Goal: Navigation & Orientation: Find specific page/section

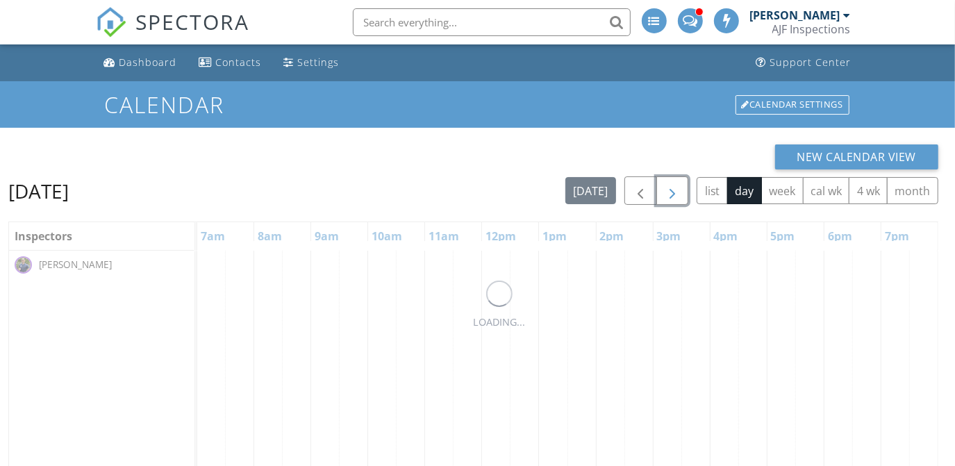
click at [669, 190] on span "button" at bounding box center [672, 191] width 17 height 17
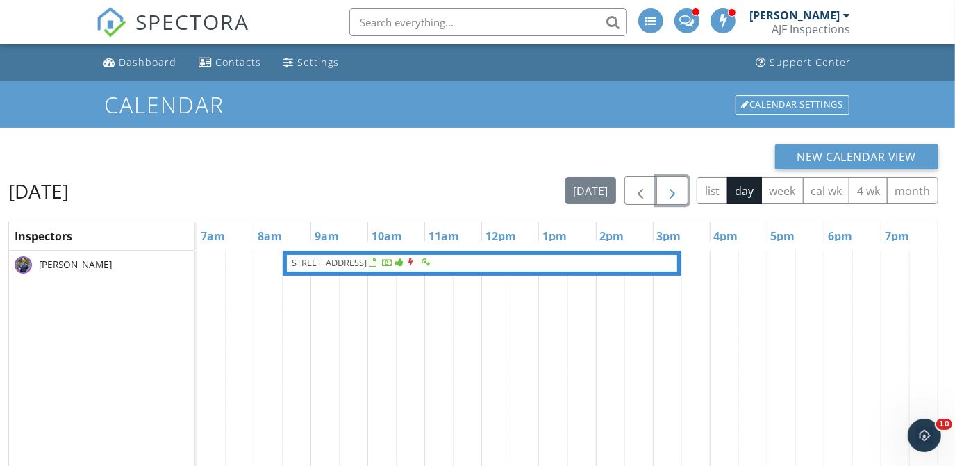
click at [661, 192] on button "button" at bounding box center [672, 190] width 33 height 28
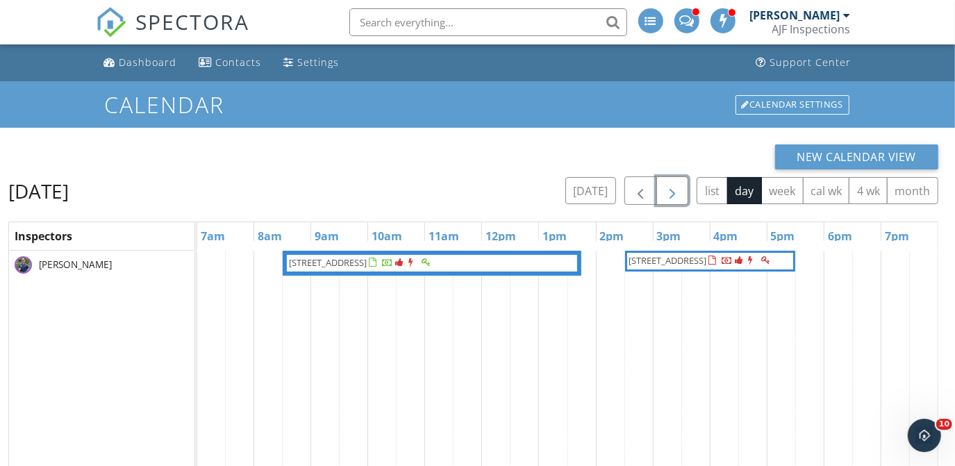
click at [722, 267] on div at bounding box center [727, 261] width 11 height 11
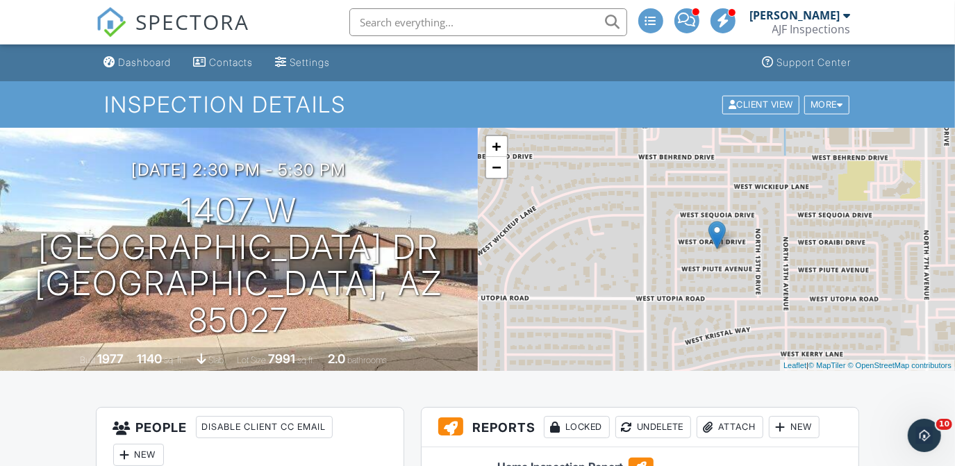
click at [809, 31] on div "AJF Inspections" at bounding box center [811, 29] width 78 height 14
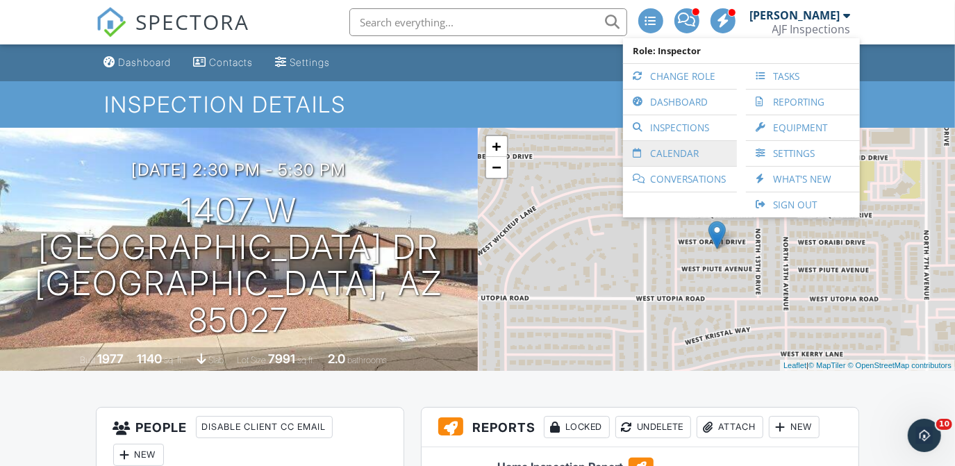
click at [675, 157] on link "Calendar" at bounding box center [680, 153] width 100 height 25
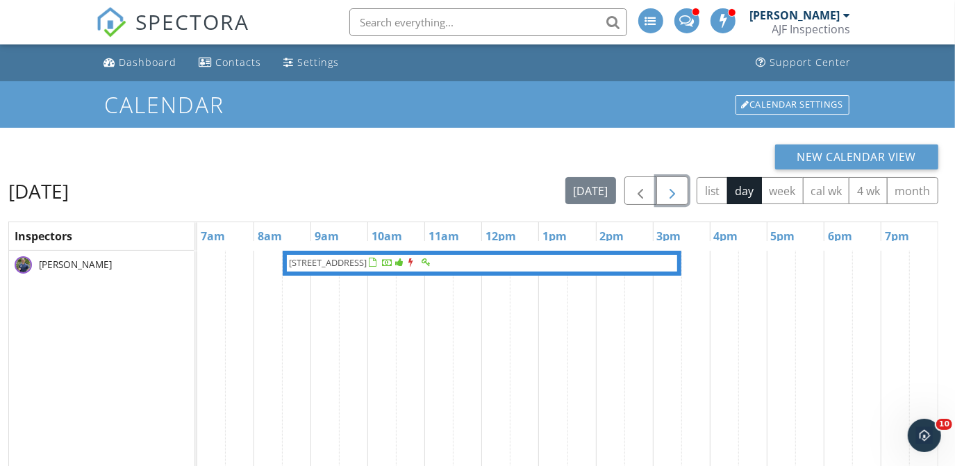
click at [669, 193] on span "button" at bounding box center [672, 191] width 17 height 17
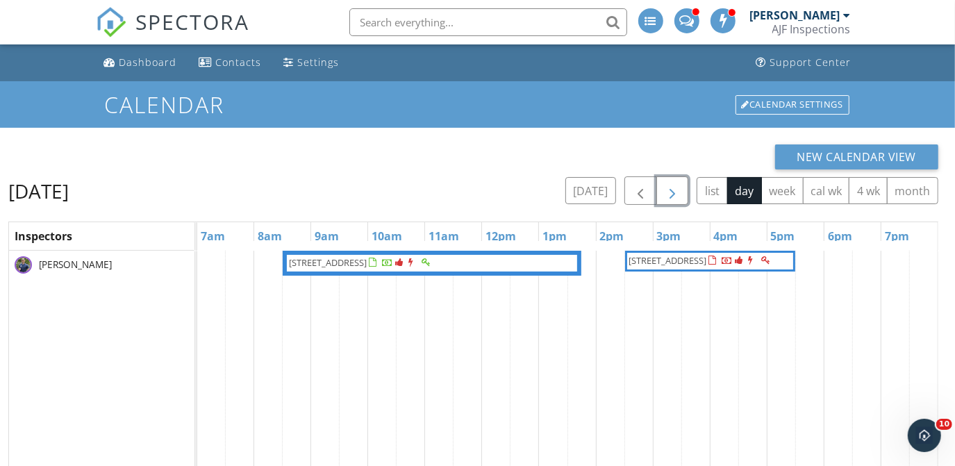
click at [669, 193] on span "button" at bounding box center [672, 191] width 17 height 17
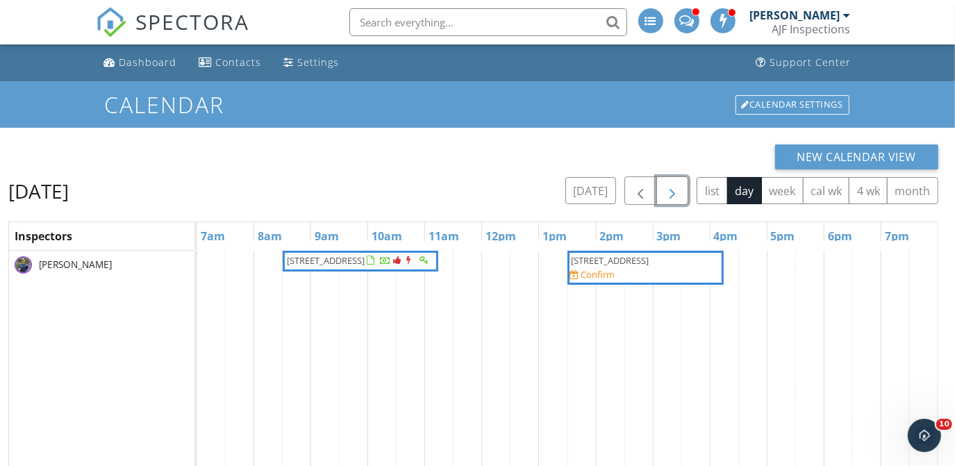
click at [683, 197] on button "button" at bounding box center [672, 190] width 33 height 28
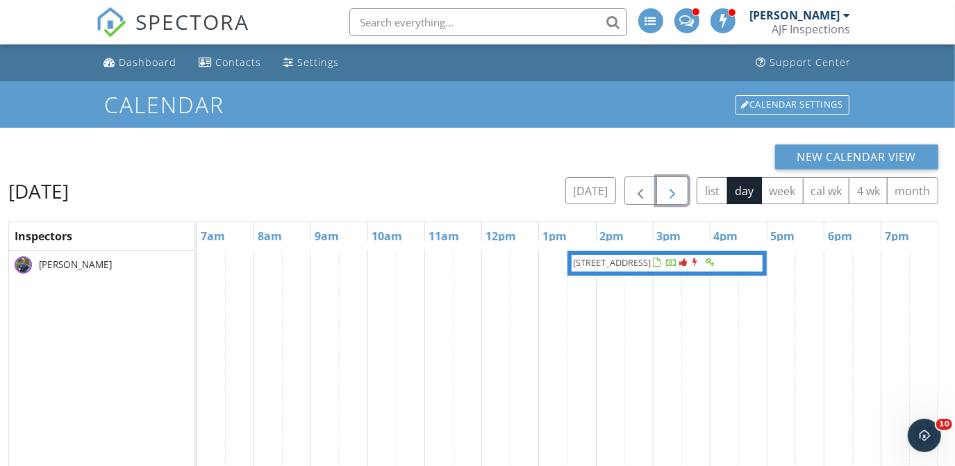
click at [683, 197] on button "button" at bounding box center [672, 190] width 33 height 28
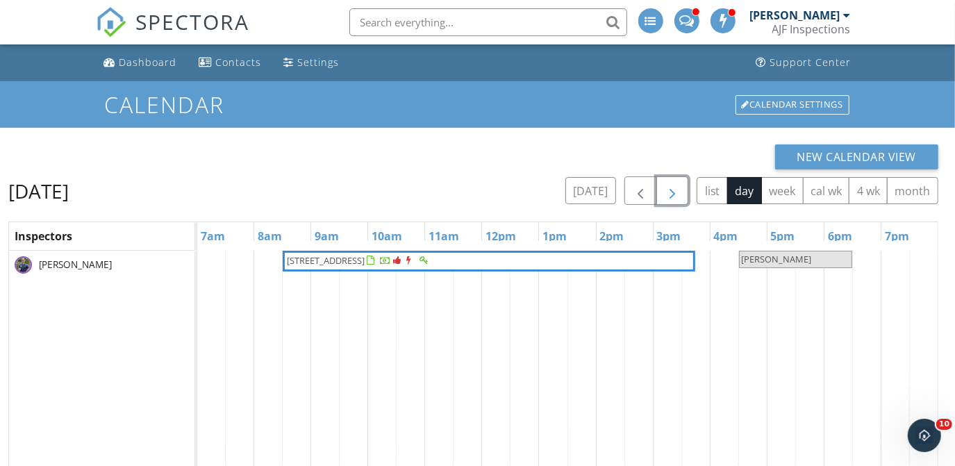
click at [683, 197] on button "button" at bounding box center [672, 190] width 33 height 28
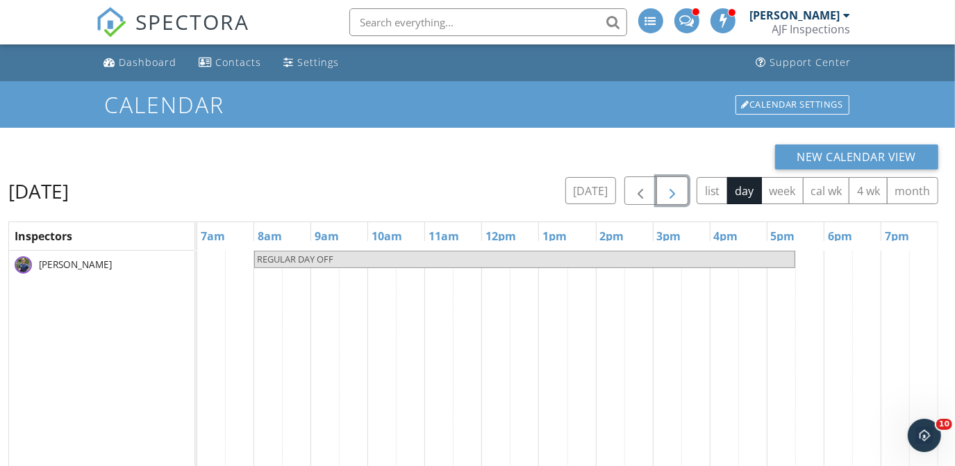
click at [683, 197] on button "button" at bounding box center [672, 190] width 33 height 28
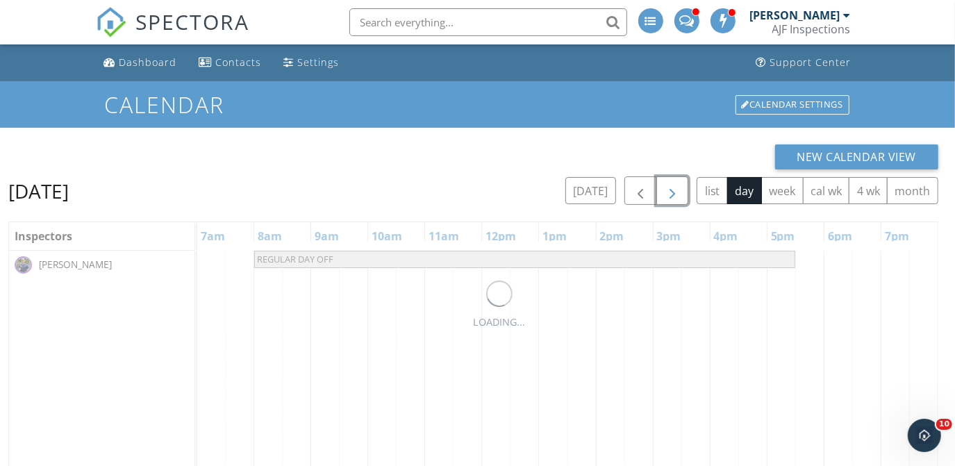
click at [683, 197] on button "button" at bounding box center [672, 190] width 33 height 28
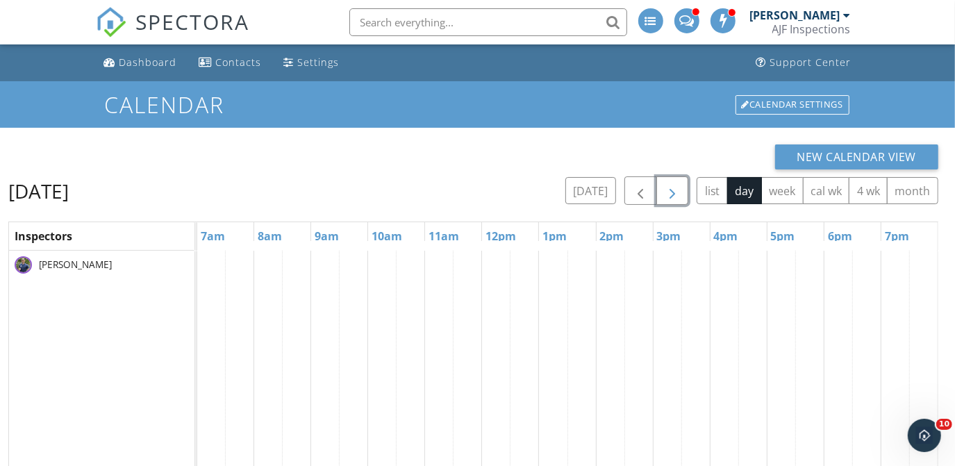
click at [683, 197] on button "button" at bounding box center [672, 190] width 33 height 28
click at [800, 25] on div "AJF Inspections" at bounding box center [811, 29] width 78 height 14
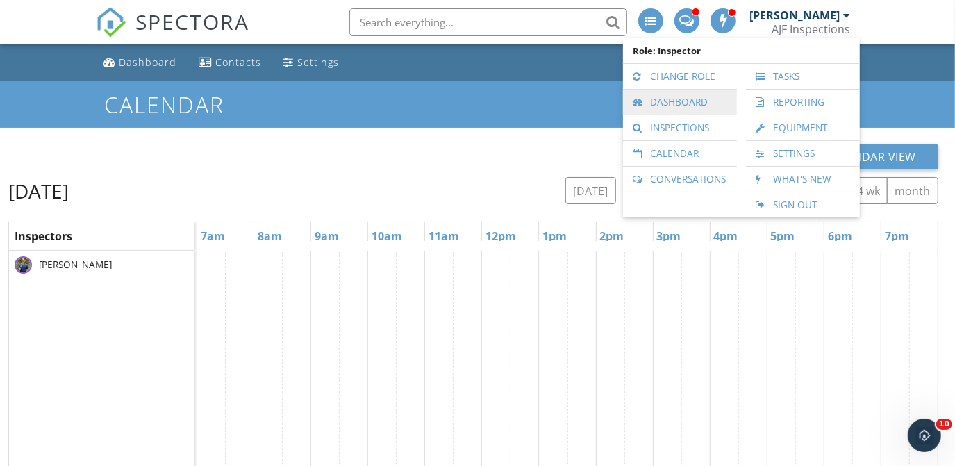
click at [674, 99] on link "Dashboard" at bounding box center [680, 102] width 100 height 25
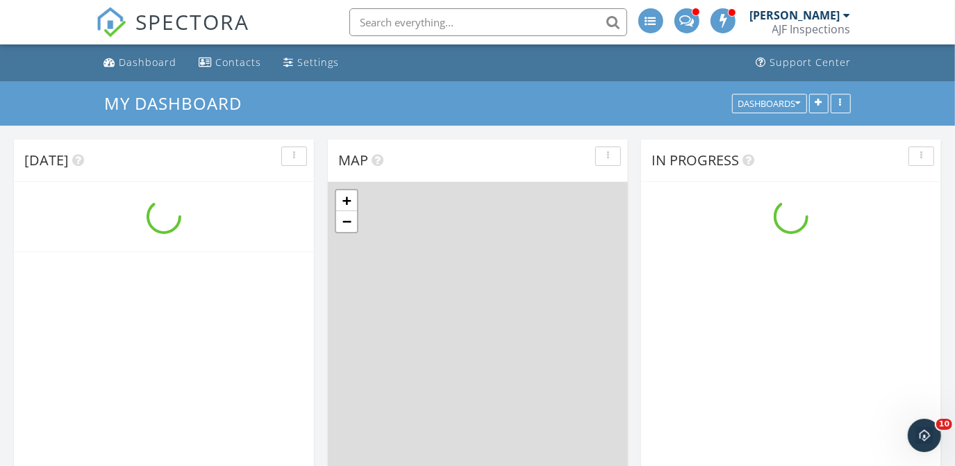
scroll to position [1145, 975]
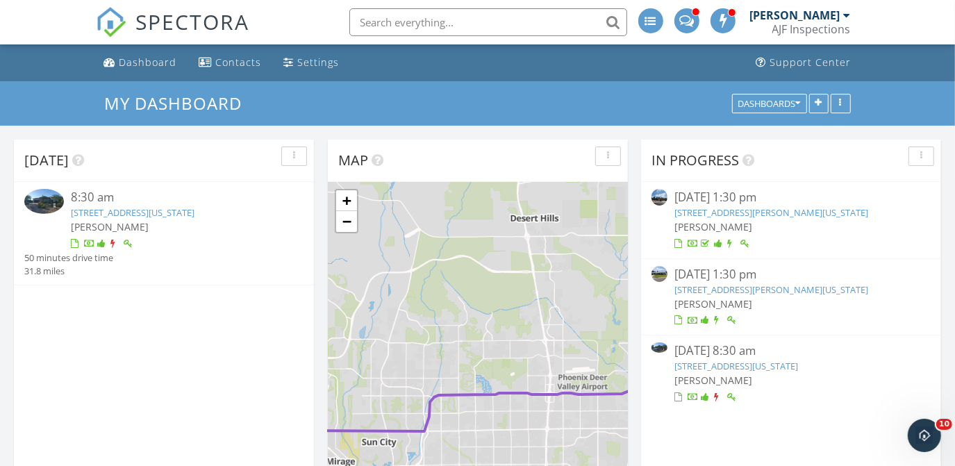
click at [826, 23] on div "AJF Inspections" at bounding box center [811, 29] width 78 height 14
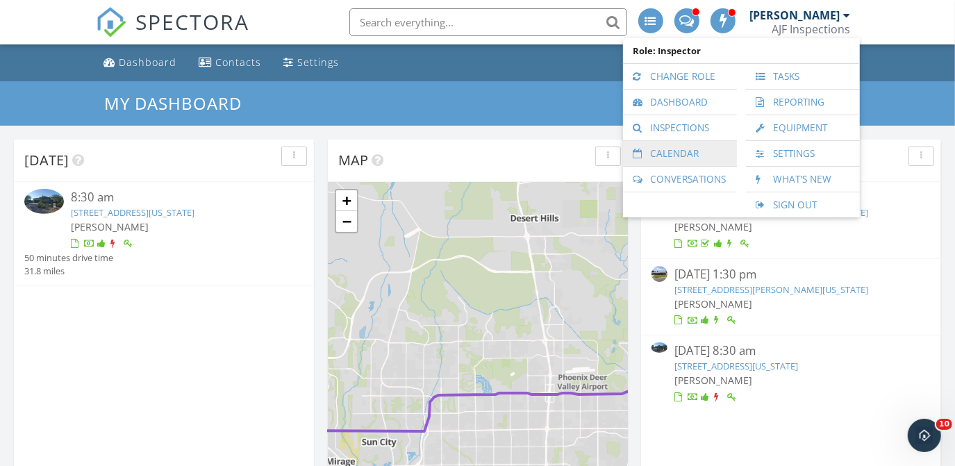
click at [673, 159] on link "Calendar" at bounding box center [680, 153] width 100 height 25
